Goal: Task Accomplishment & Management: Manage account settings

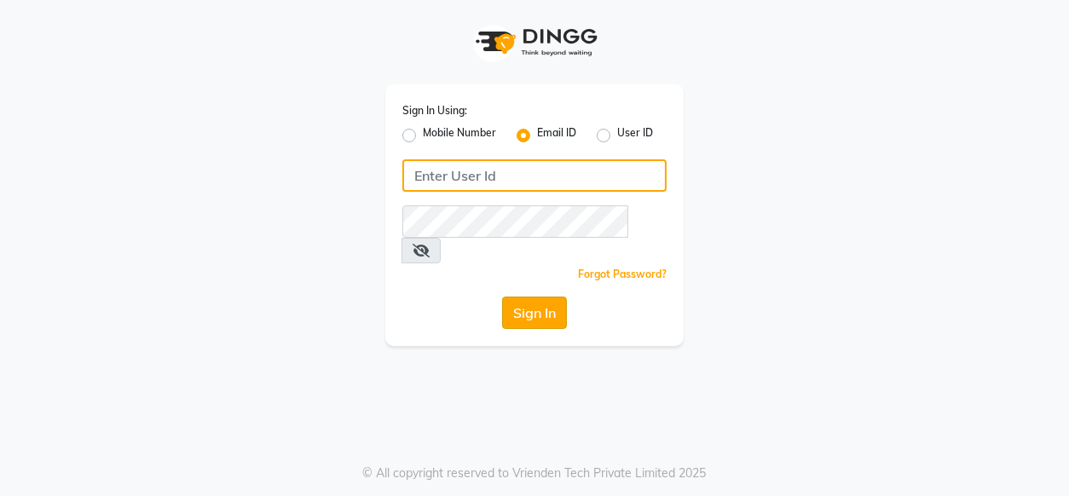
type input "[EMAIL_ADDRESS][DOMAIN_NAME]"
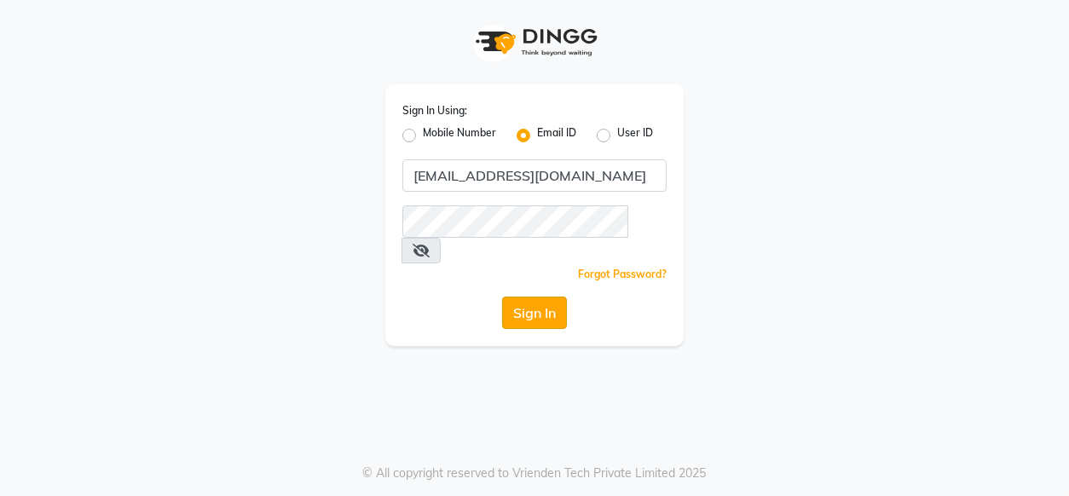
click at [531, 297] on button "Sign In" at bounding box center [534, 313] width 65 height 32
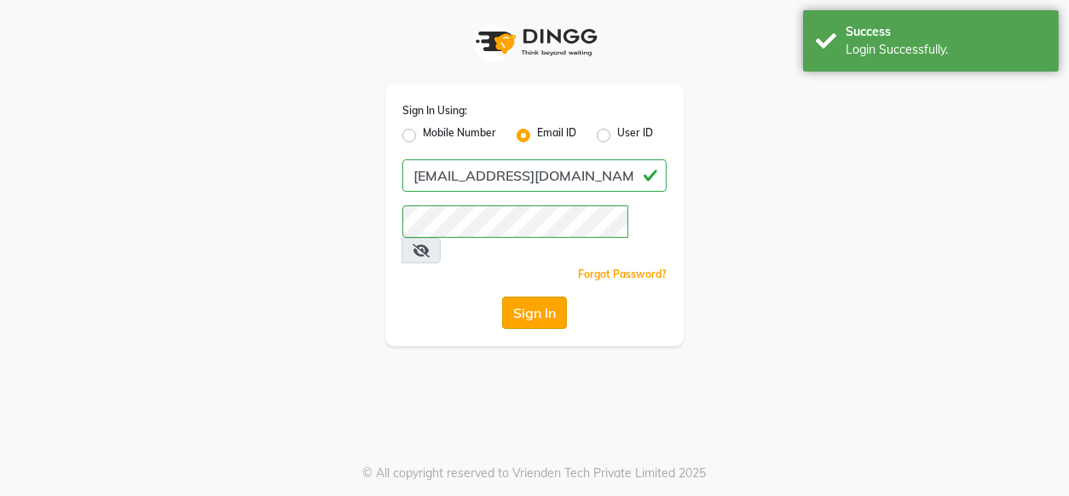
click at [531, 297] on button "Sign In" at bounding box center [534, 313] width 65 height 32
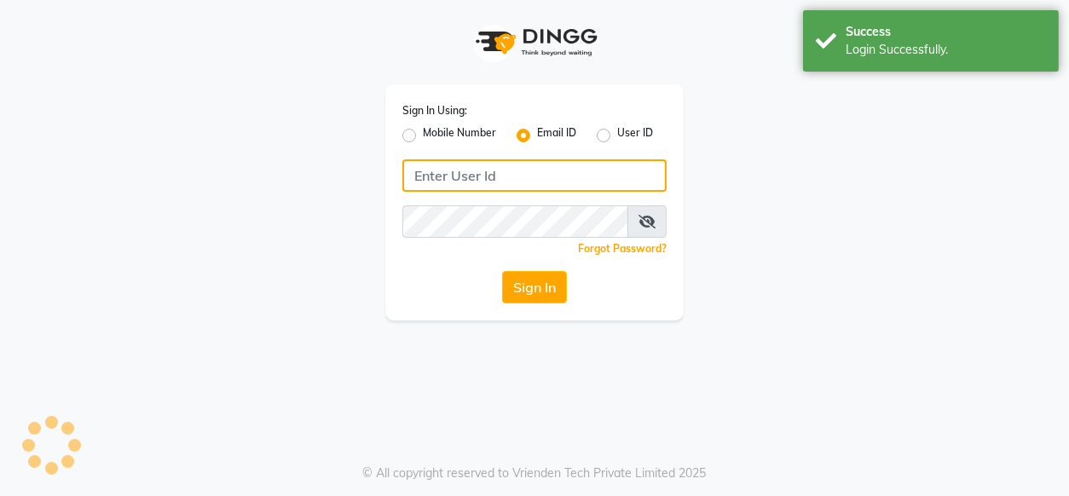
type input "[EMAIL_ADDRESS][DOMAIN_NAME]"
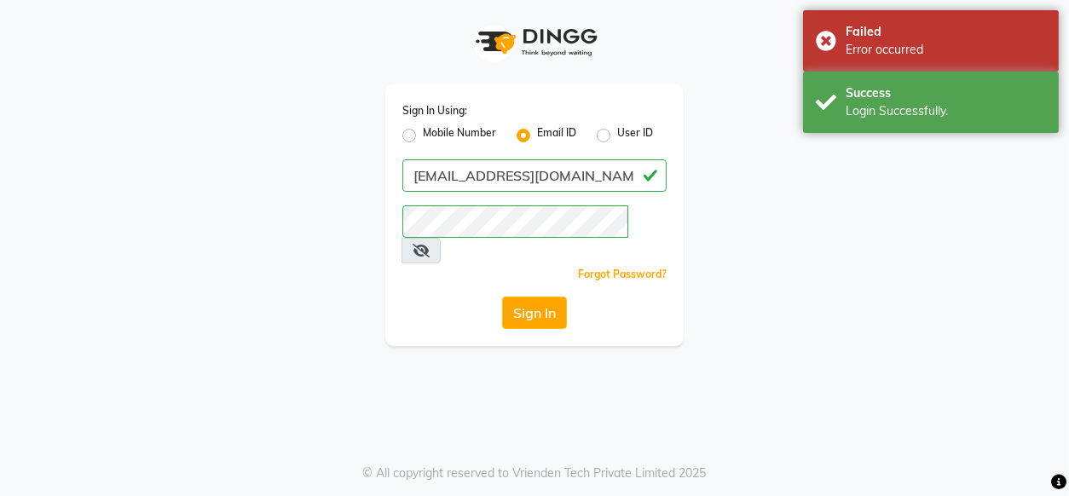
click at [531, 297] on button "Sign In" at bounding box center [534, 313] width 65 height 32
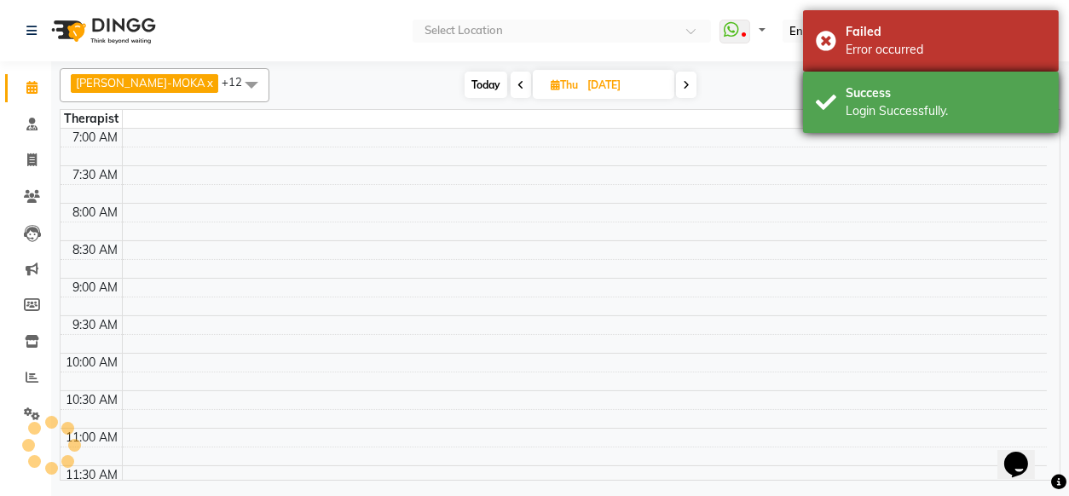
select select "en"
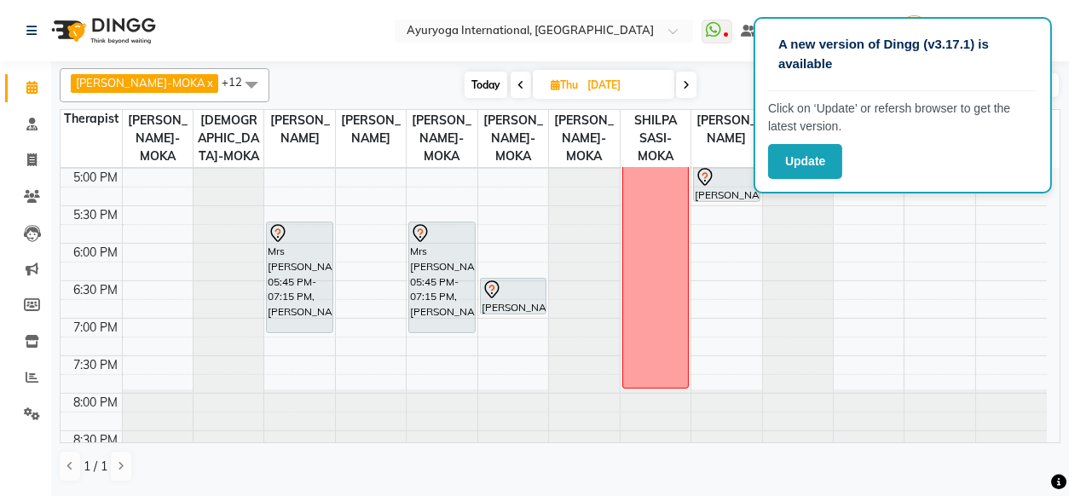
scroll to position [784, 0]
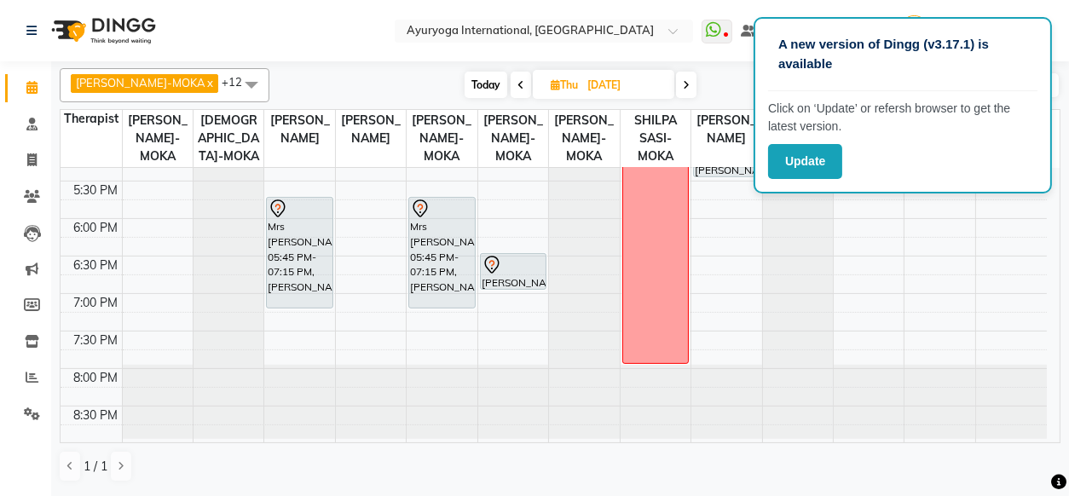
click at [1021, 185] on div "A new version of Dingg (v3.17.1) is available Click on ‘Update’ or refersh brow…" at bounding box center [902, 105] width 298 height 176
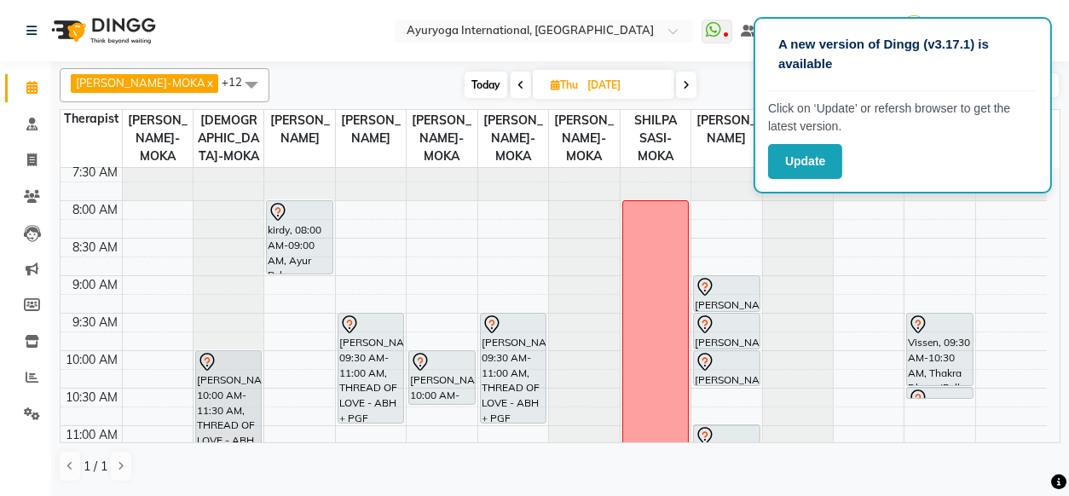
scroll to position [34, 0]
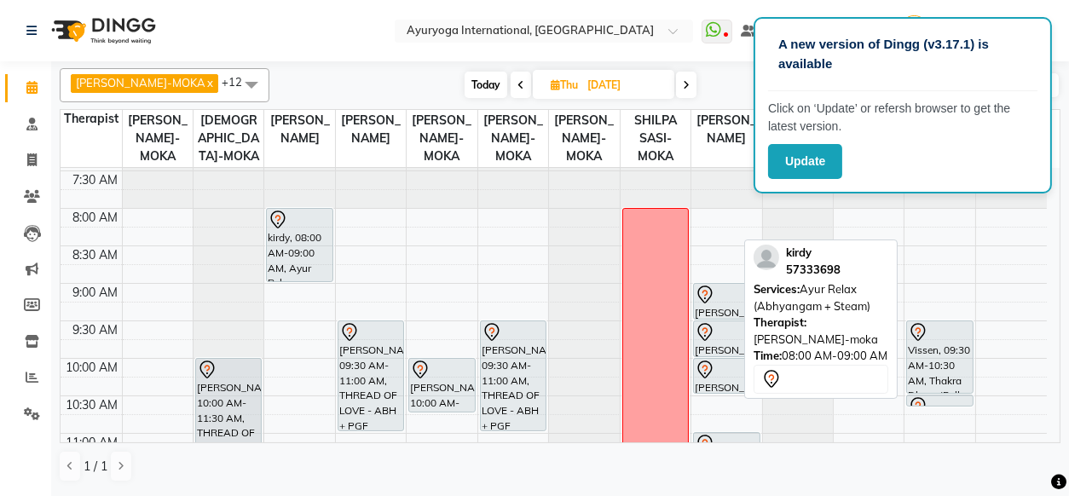
drag, startPoint x: 1051, startPoint y: 193, endPoint x: 309, endPoint y: 251, distance: 743.6
click at [309, 251] on div "kirdy, 08:00 AM-09:00 AM, Ayur Relax (Abhyangam + Steam)" at bounding box center [299, 245] width 65 height 72
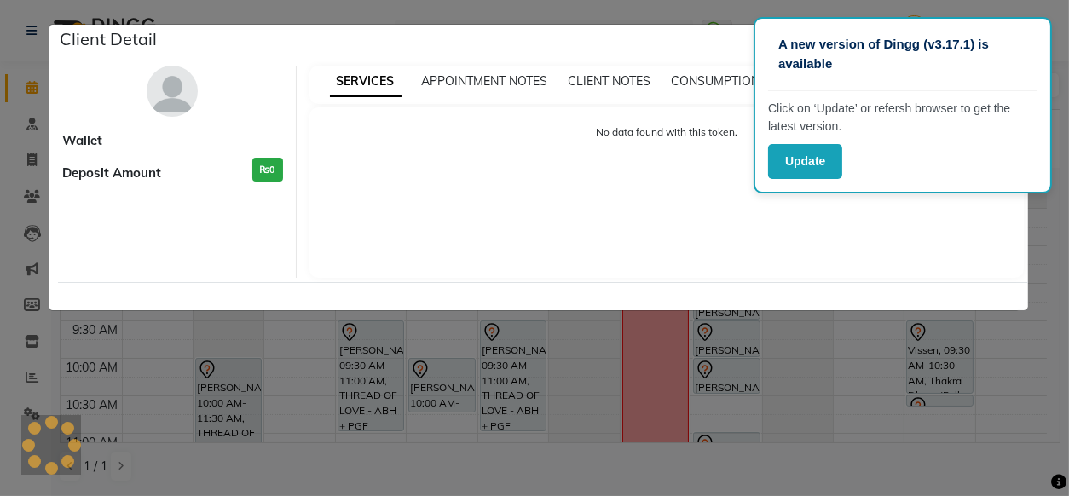
select select "7"
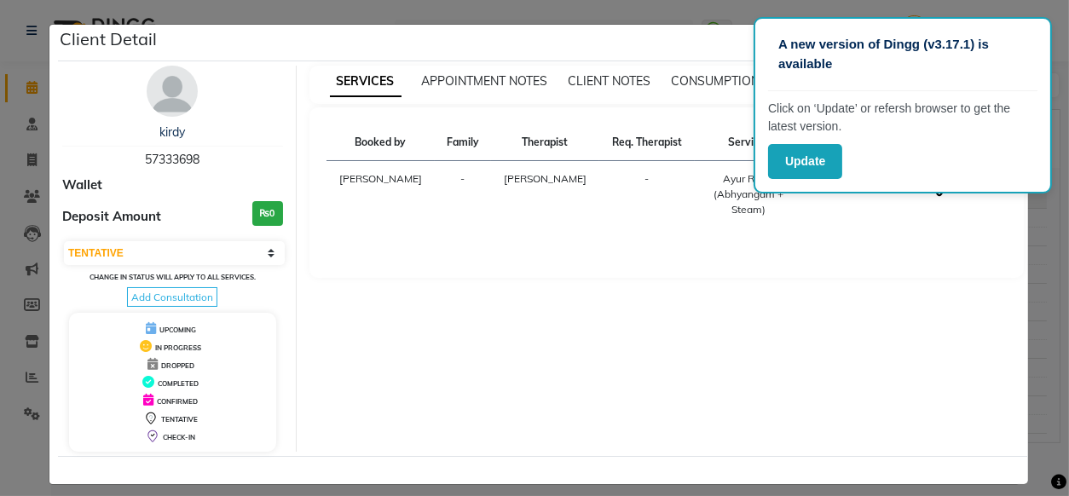
click at [180, 135] on div "kirdy" at bounding box center [172, 133] width 221 height 18
click at [170, 132] on link "kirdy" at bounding box center [172, 131] width 26 height 15
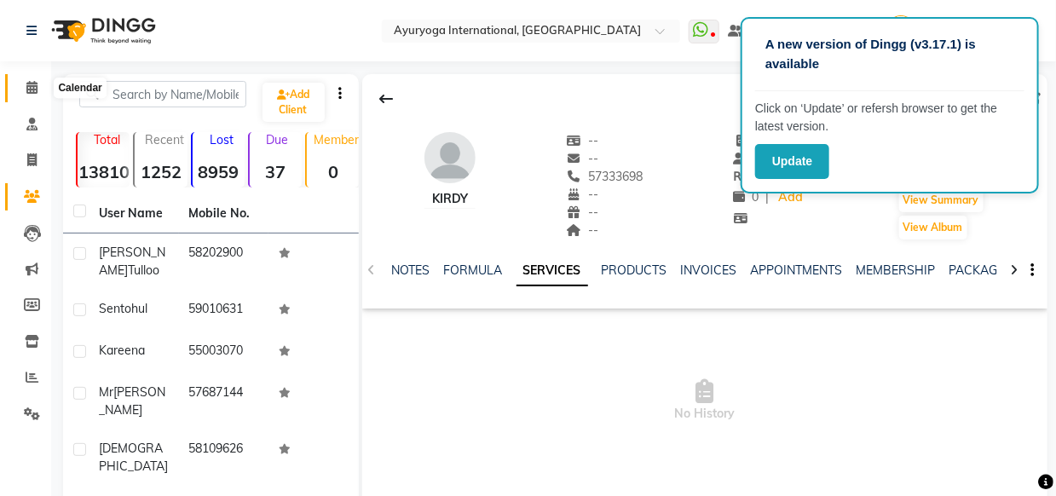
click at [40, 86] on span at bounding box center [32, 88] width 30 height 20
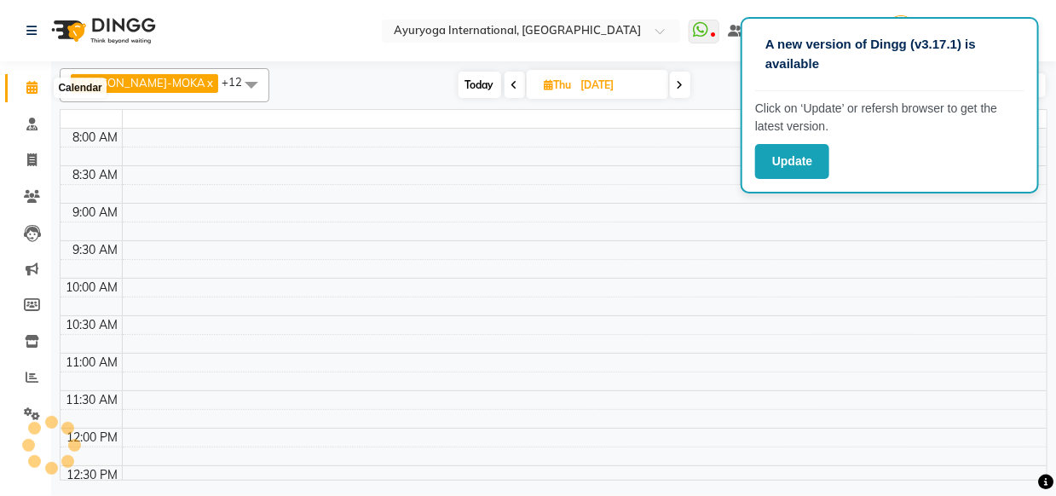
click at [40, 86] on span at bounding box center [32, 88] width 30 height 20
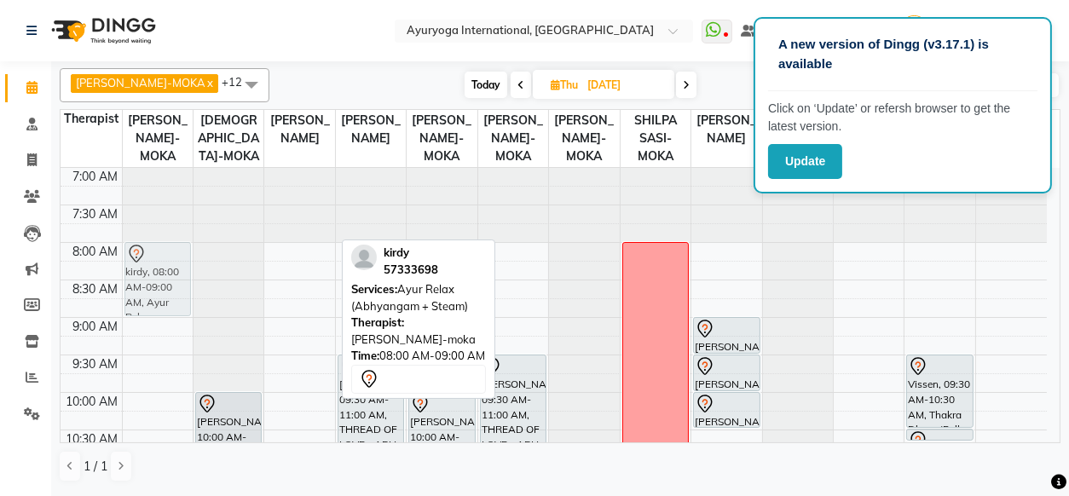
drag, startPoint x: 316, startPoint y: 261, endPoint x: 190, endPoint y: 266, distance: 126.2
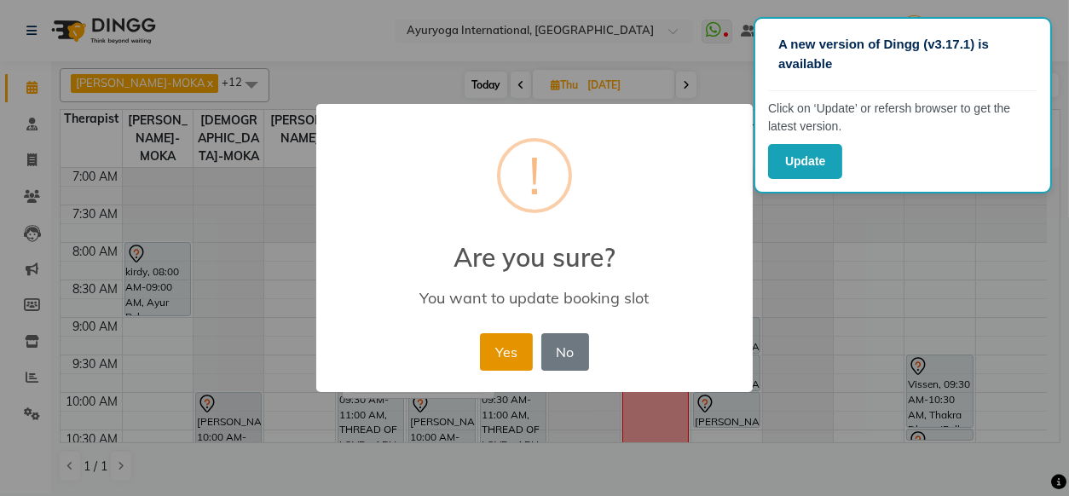
click at [483, 346] on button "Yes" at bounding box center [506, 351] width 52 height 37
